Goal: Task Accomplishment & Management: Manage account settings

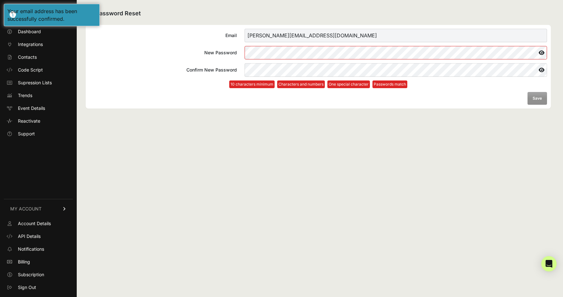
click at [0, 297] on com-1password-button at bounding box center [0, 297] width 0 height 0
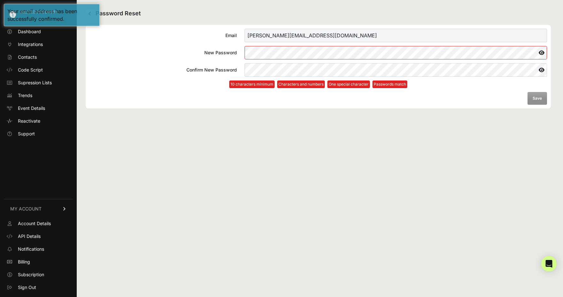
click at [0, 297] on com-1password-button at bounding box center [0, 297] width 0 height 0
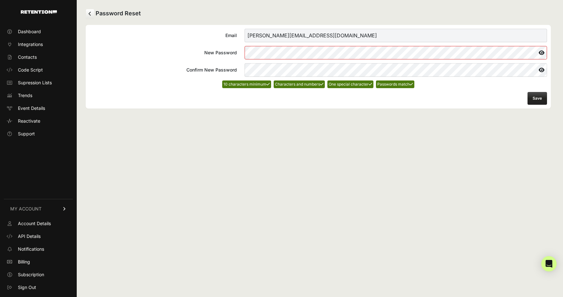
click at [510, 95] on form "Email tim@thedailyupside.com New Password Confirm New Password 10 characters mi…" at bounding box center [317, 67] width 457 height 76
click at [540, 98] on button "Save" at bounding box center [536, 98] width 19 height 13
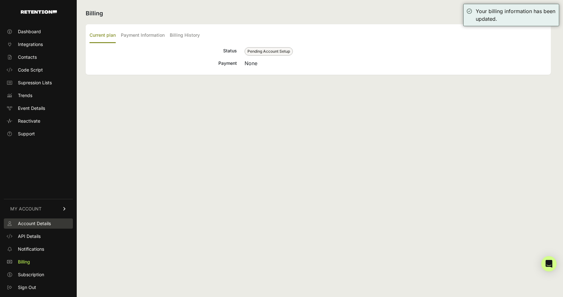
click at [39, 224] on span "Account Details" at bounding box center [34, 223] width 33 height 6
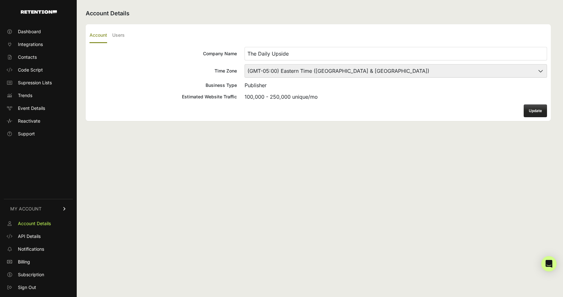
click at [126, 37] on ul "Account Users" at bounding box center [317, 35] width 457 height 15
click at [115, 33] on label "Users" at bounding box center [118, 35] width 12 height 15
click at [0, 0] on input "Users" at bounding box center [0, 0] width 0 height 0
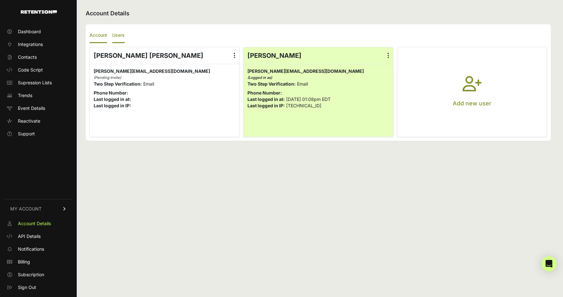
click at [98, 38] on label "Account" at bounding box center [98, 35] width 18 height 15
click at [0, 0] on input "Account" at bounding box center [0, 0] width 0 height 0
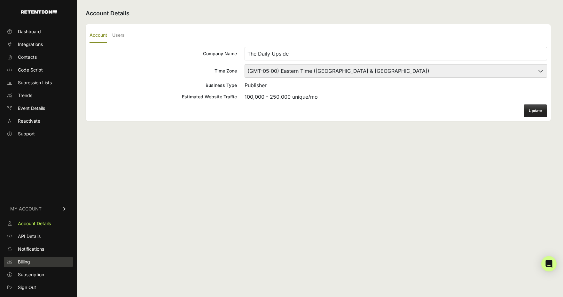
click at [29, 265] on span "Billing" at bounding box center [24, 262] width 12 height 6
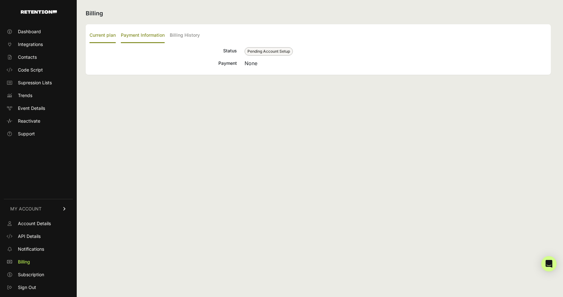
click at [154, 35] on label "Payment Information" at bounding box center [143, 35] width 44 height 15
click at [0, 0] on input "Payment Information" at bounding box center [0, 0] width 0 height 0
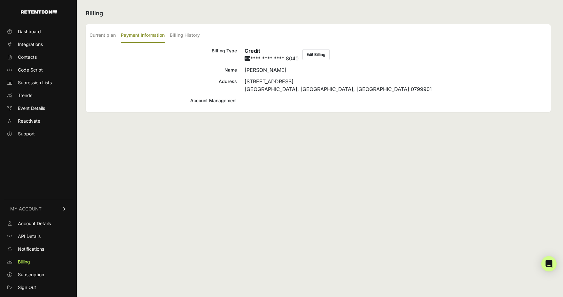
click at [306, 52] on button "Edit Billing" at bounding box center [315, 54] width 27 height 11
